Goal: Information Seeking & Learning: Learn about a topic

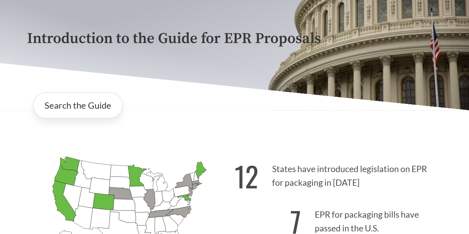
scroll to position [74, 0]
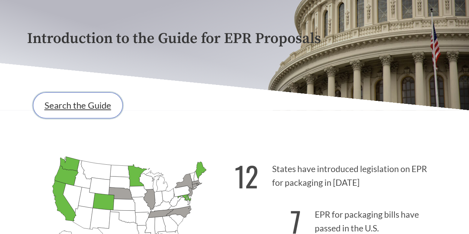
click at [116, 115] on link "Search the Guide" at bounding box center [78, 105] width 90 height 26
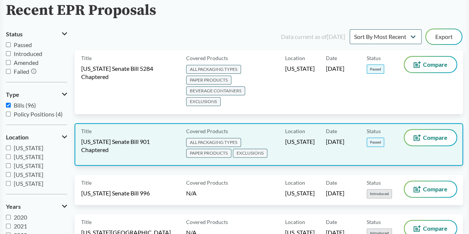
scroll to position [37, 0]
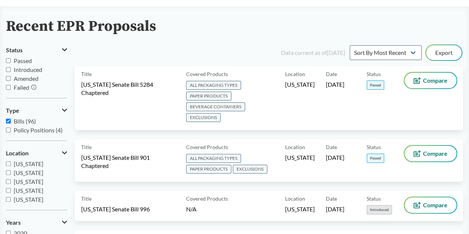
click at [25, 62] on span "Passed" at bounding box center [23, 60] width 18 height 7
click at [11, 62] on input "Passed" at bounding box center [8, 60] width 5 height 5
checkbox input "true"
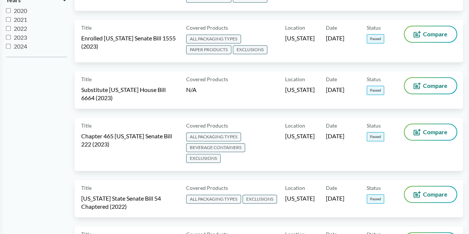
scroll to position [297, 0]
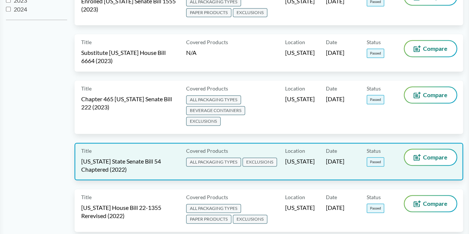
click at [140, 158] on div "Title [US_STATE] State Senate Bill 54 Chaptered (2022) Covered Products ALL PAC…" at bounding box center [269, 161] width 389 height 37
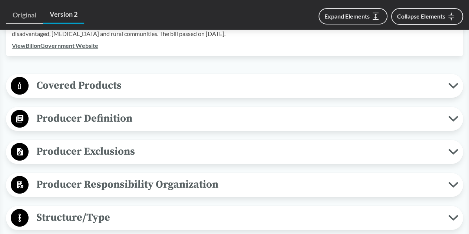
scroll to position [297, 0]
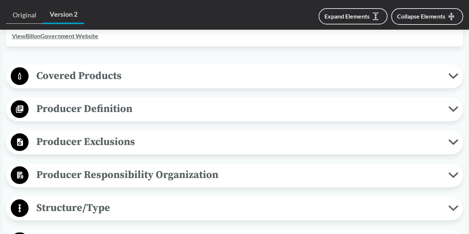
click at [158, 112] on span "Producer Definition" at bounding box center [239, 109] width 420 height 17
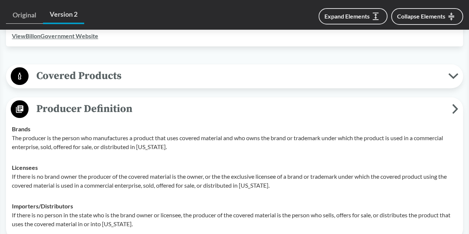
click at [158, 112] on span "Producer Definition" at bounding box center [241, 109] width 424 height 17
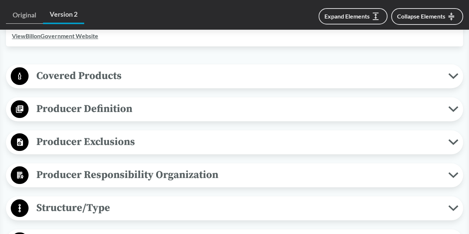
click at [148, 138] on span "Producer Exclusions" at bounding box center [239, 142] width 420 height 17
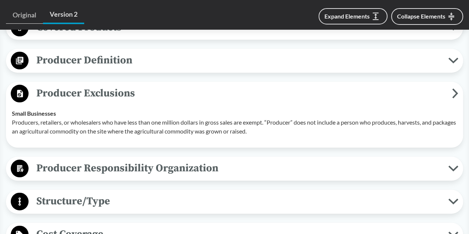
scroll to position [334, 0]
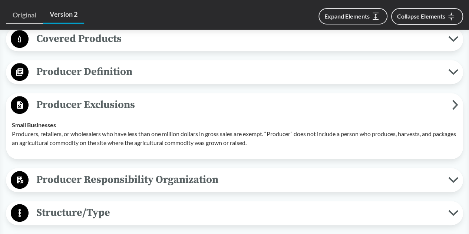
click at [145, 79] on span "Producer Definition" at bounding box center [239, 71] width 420 height 17
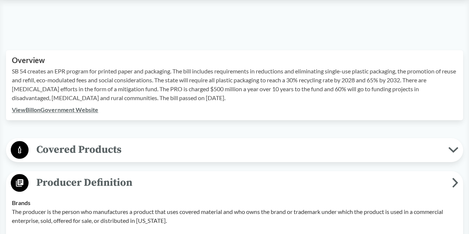
scroll to position [223, 0]
click at [119, 158] on span "Covered Products" at bounding box center [239, 150] width 420 height 17
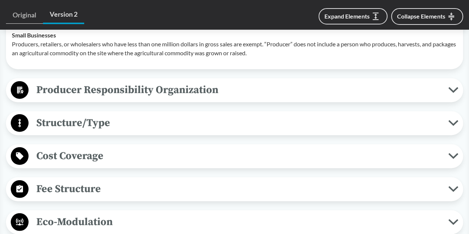
scroll to position [853, 0]
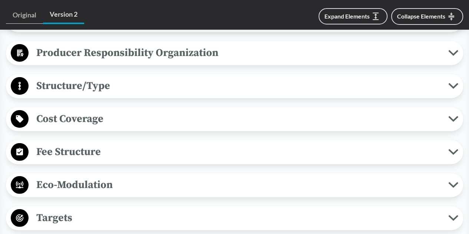
click at [194, 90] on span "Structure/Type" at bounding box center [239, 86] width 420 height 17
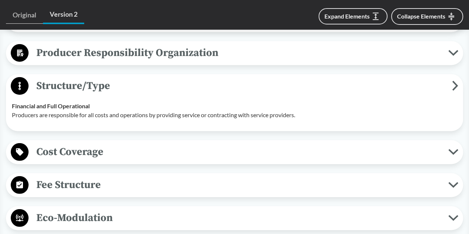
click at [194, 90] on span "Structure/Type" at bounding box center [241, 86] width 424 height 17
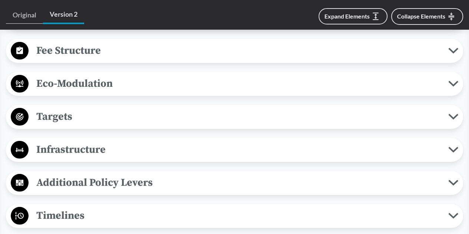
scroll to position [965, 0]
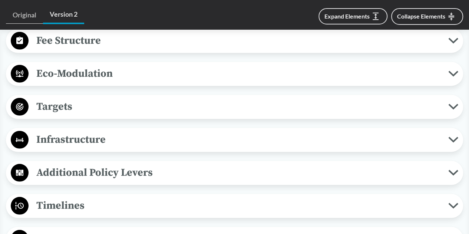
click at [157, 107] on span "Targets" at bounding box center [239, 106] width 420 height 17
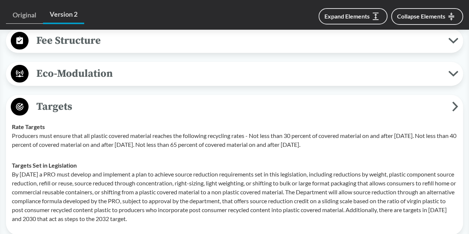
click at [157, 101] on span "Targets" at bounding box center [241, 106] width 424 height 17
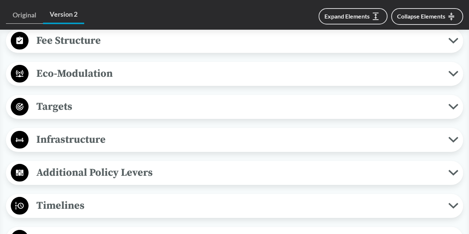
scroll to position [1002, 0]
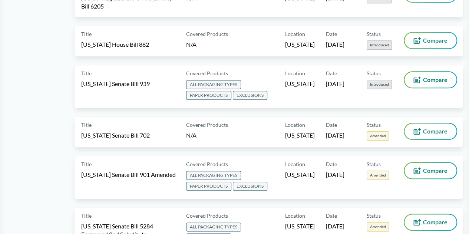
scroll to position [74, 0]
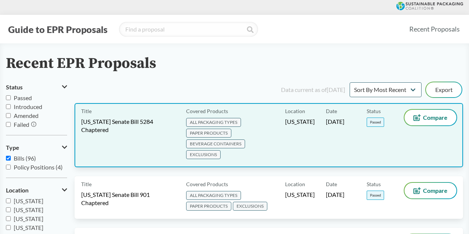
scroll to position [37, 0]
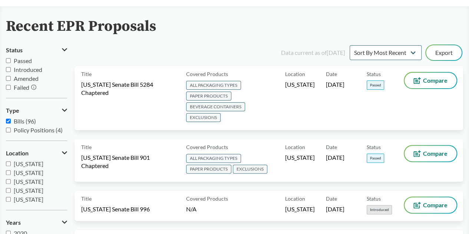
drag, startPoint x: 25, startPoint y: 62, endPoint x: 29, endPoint y: 63, distance: 4.5
click at [25, 62] on span "Passed" at bounding box center [23, 60] width 18 height 7
click at [11, 62] on input "Passed" at bounding box center [8, 60] width 5 height 5
checkbox input "true"
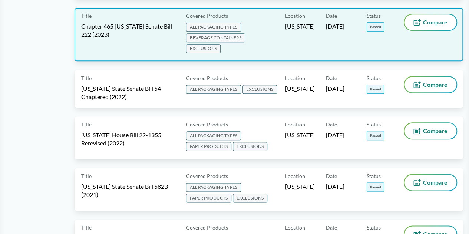
scroll to position [371, 0]
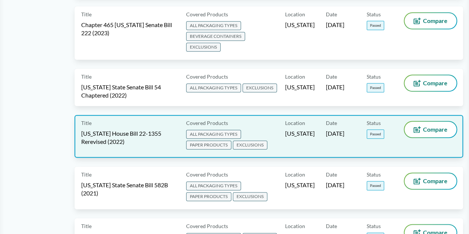
click at [130, 129] on span "[US_STATE] House Bill 22-1355 Rerevised (2022)" at bounding box center [129, 137] width 96 height 16
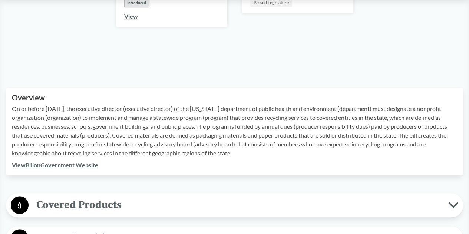
scroll to position [334, 0]
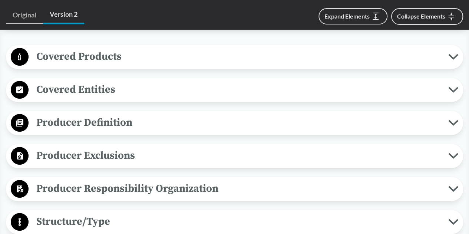
click at [116, 62] on span "Covered Products" at bounding box center [239, 56] width 420 height 17
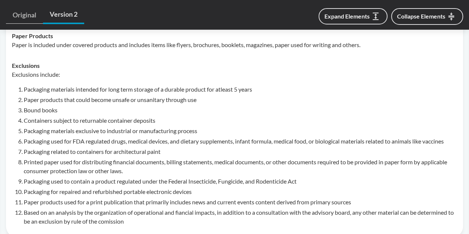
scroll to position [445, 0]
